Goal: Ask a question

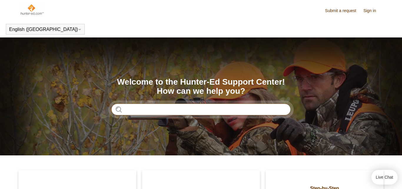
click at [127, 111] on input "Search" at bounding box center [200, 109] width 179 height 12
type input "**********"
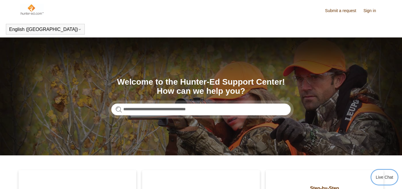
click at [380, 175] on button "Live Chat" at bounding box center [384, 176] width 26 height 15
click at [385, 24] on header "English ([GEOGRAPHIC_DATA]) Español [DEMOGRAPHIC_DATA]" at bounding box center [201, 29] width 402 height 16
click at [345, 11] on link "Submit a request" at bounding box center [343, 11] width 37 height 6
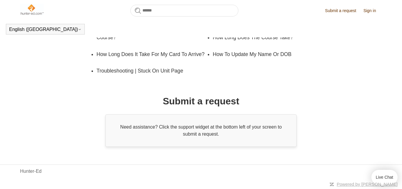
scroll to position [146, 0]
click at [86, 86] on div "Promoted articles Forgot Username or Password Where Is My Card? What Is This Re…" at bounding box center [200, 45] width 325 height 203
